Goal: Ask a question

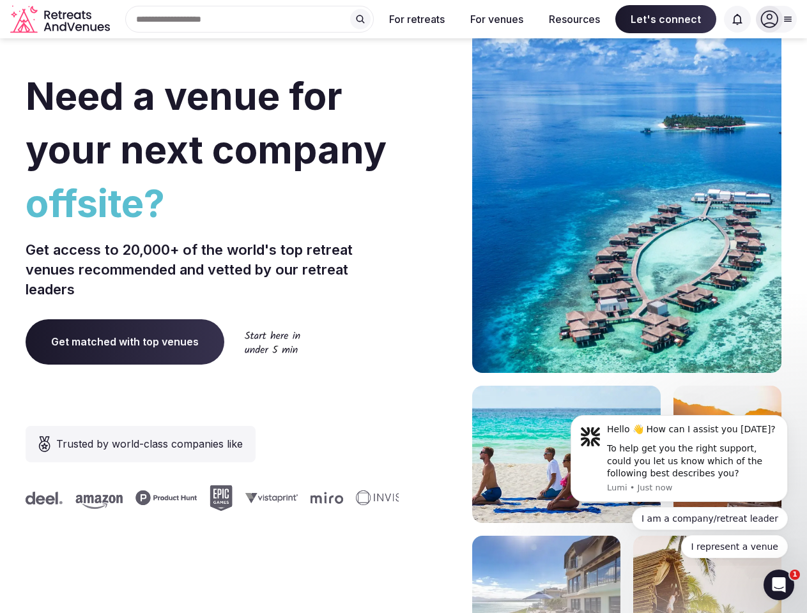
click at [403, 307] on div "Need a venue for your next company offsite? Get access to 20,000+ of the world'…" at bounding box center [404, 382] width 756 height 770
click at [250, 19] on div "Search Popular Destinations [GEOGRAPHIC_DATA], [GEOGRAPHIC_DATA] [GEOGRAPHIC_DA…" at bounding box center [244, 19] width 259 height 27
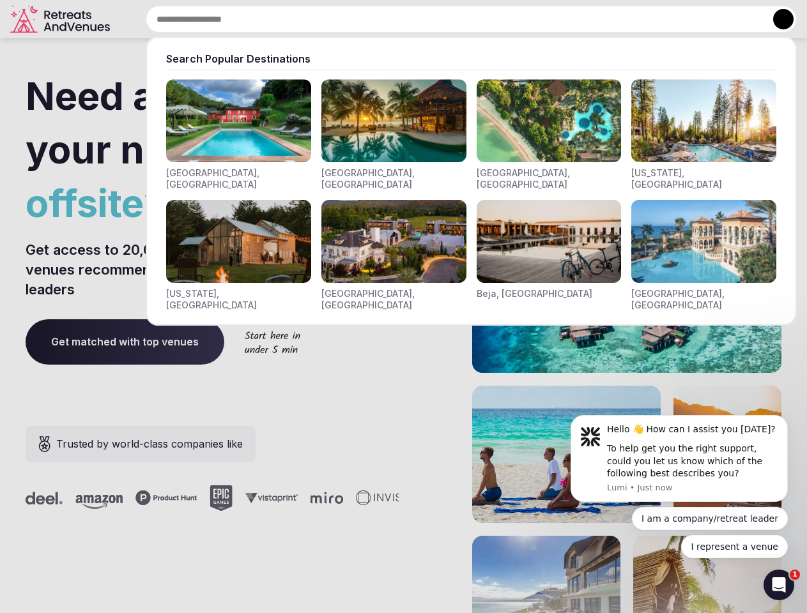
click at [360, 19] on input "text" at bounding box center [471, 19] width 651 height 27
click at [417, 19] on input "text" at bounding box center [471, 19] width 651 height 27
click at [497, 19] on input "text" at bounding box center [471, 19] width 651 height 27
click at [574, 19] on input "text" at bounding box center [471, 19] width 651 height 27
click at [666, 19] on input "text" at bounding box center [471, 19] width 651 height 27
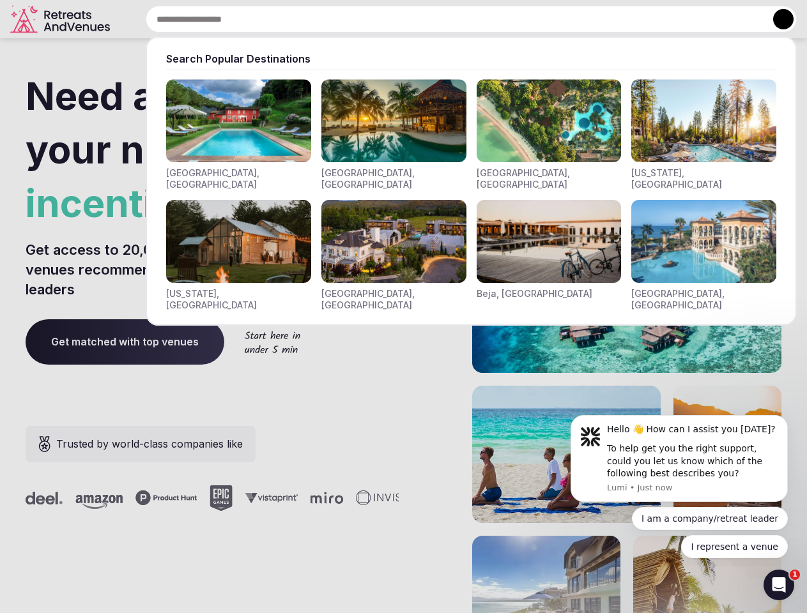
click at [737, 19] on input "text" at bounding box center [471, 19] width 651 height 27
click at [776, 19] on button at bounding box center [783, 19] width 20 height 20
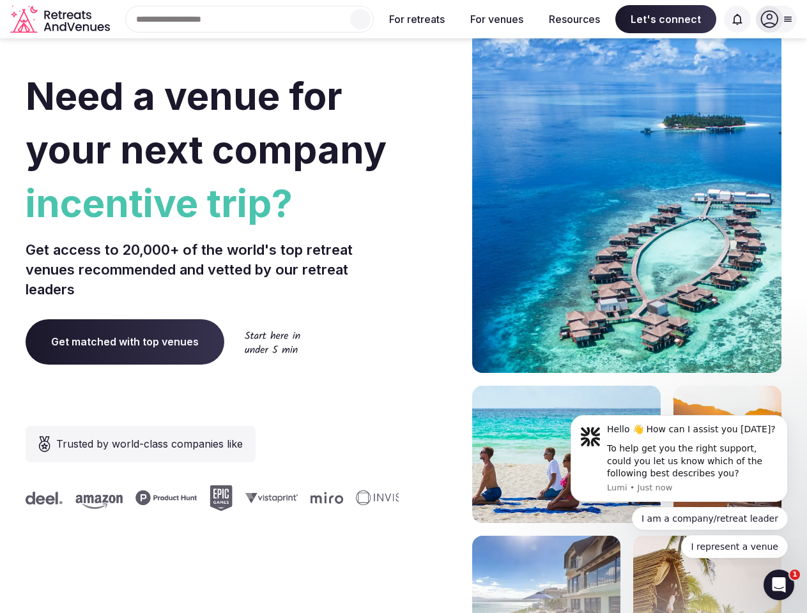
click at [679, 459] on div "To help get you the right support, could you let us know which of the following…" at bounding box center [692, 462] width 171 height 38
